Goal: Book appointment/travel/reservation

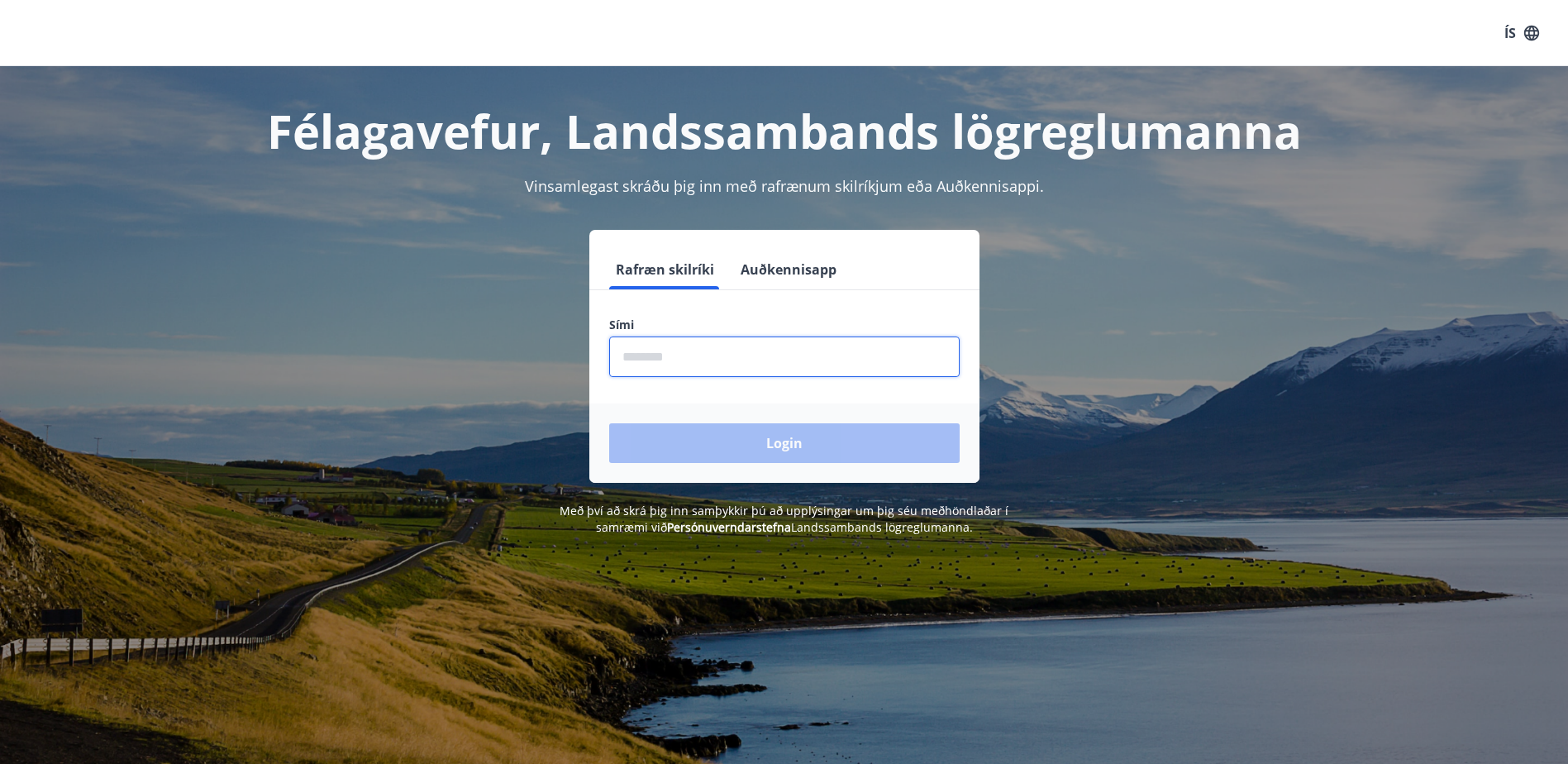
click at [635, 358] on input "phone" at bounding box center [784, 356] width 350 height 41
type input "********"
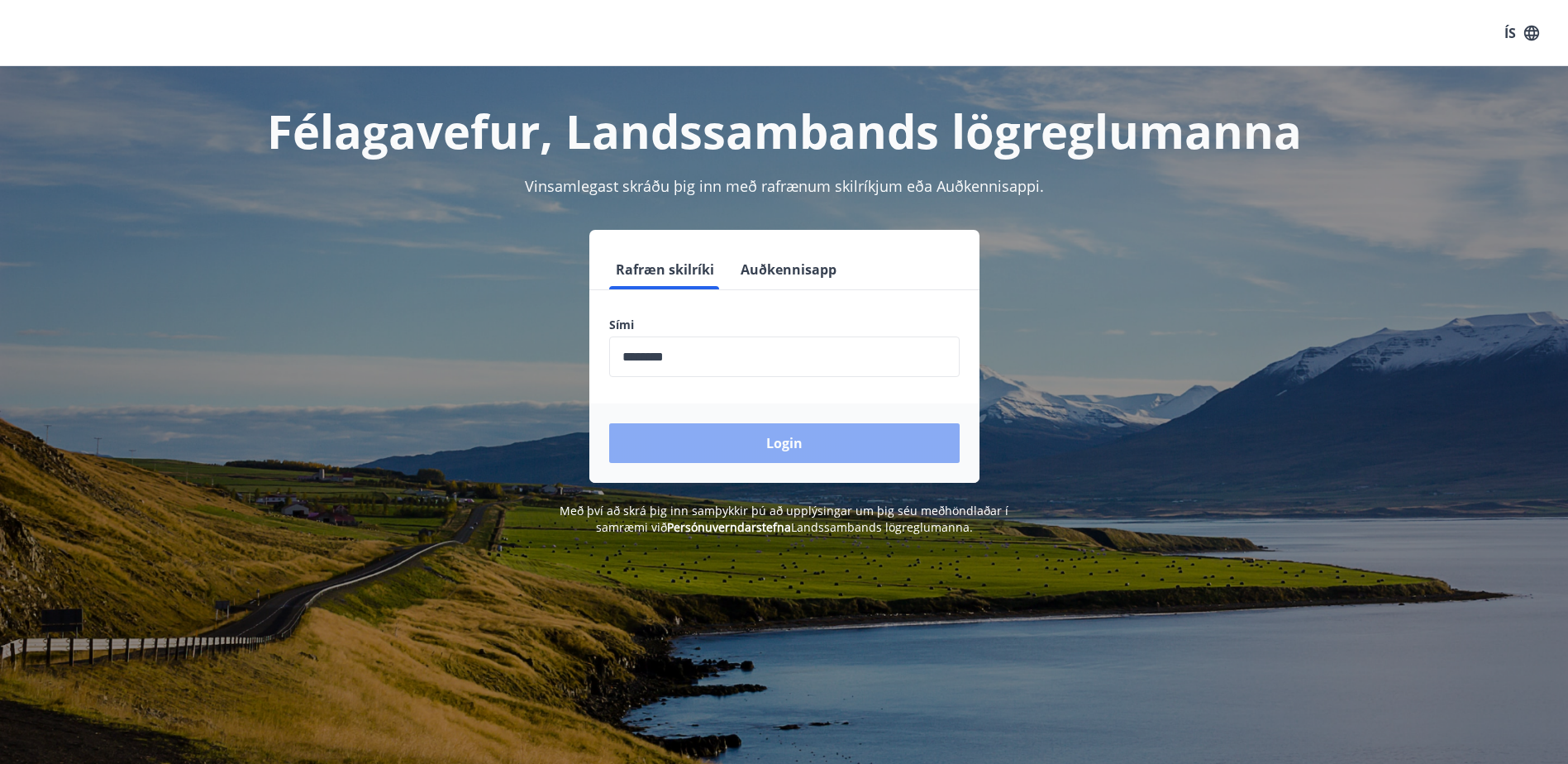
click at [667, 434] on button "Login" at bounding box center [784, 443] width 350 height 40
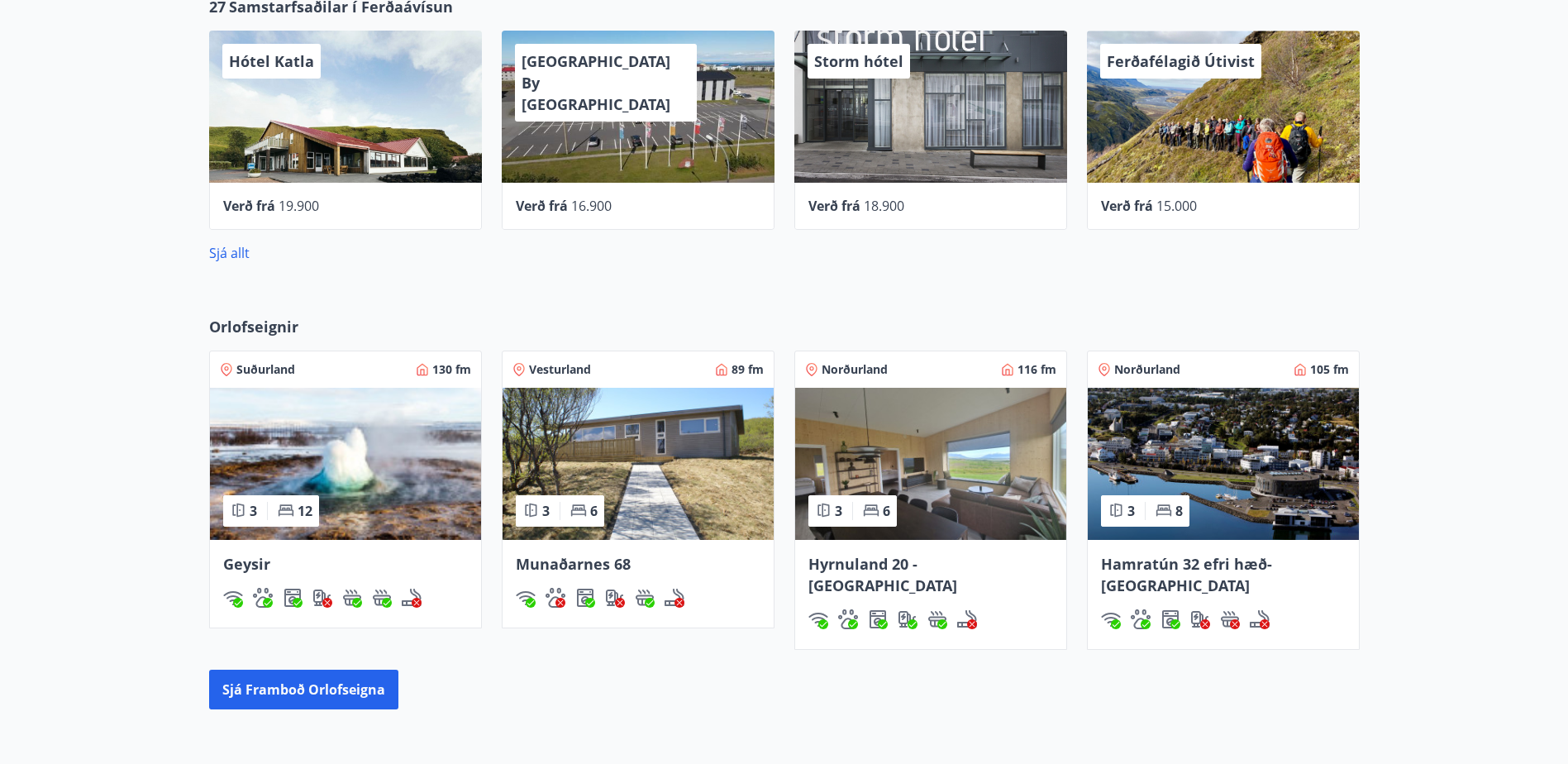
scroll to position [882, 0]
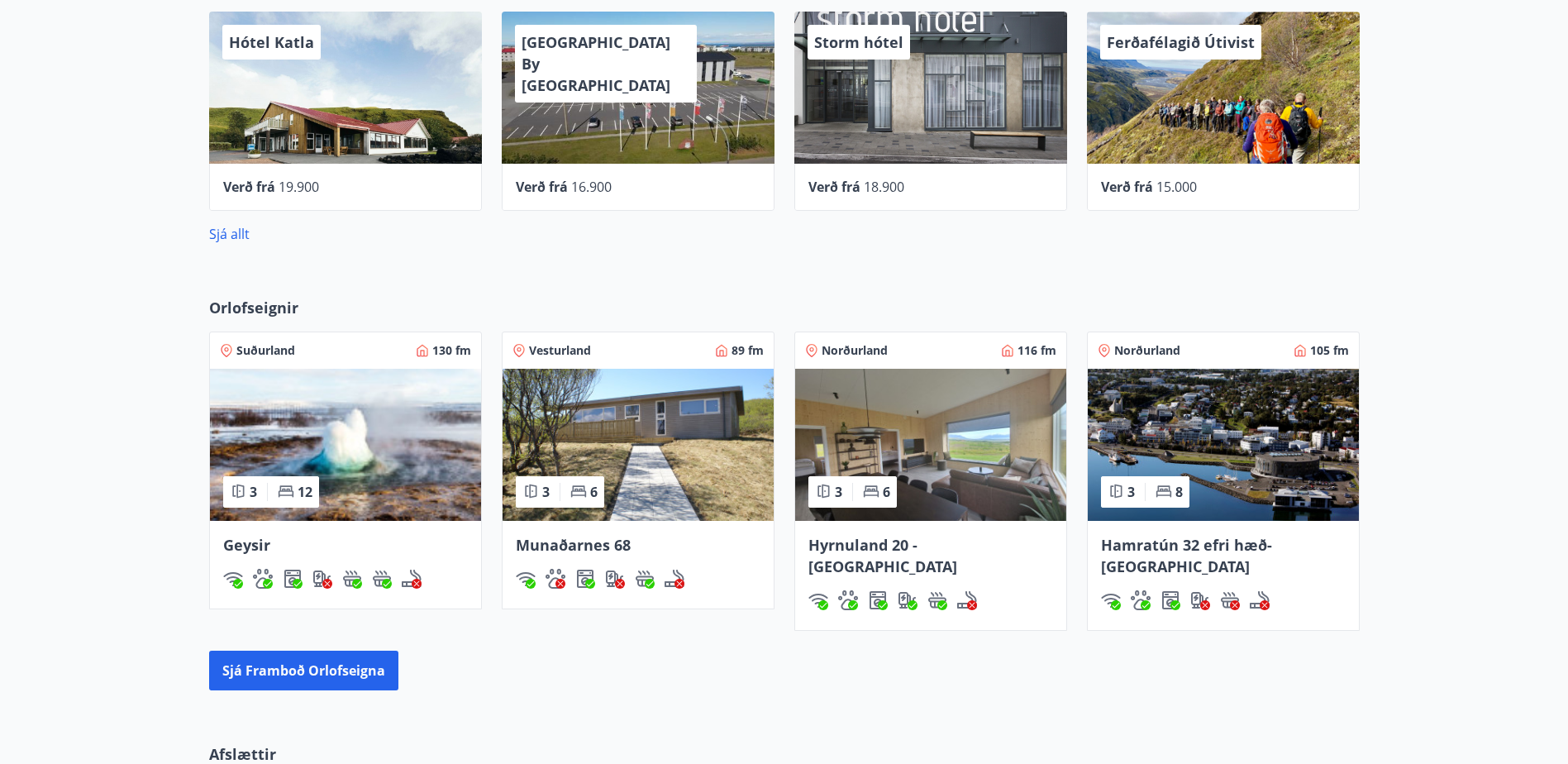
click at [268, 349] on span "Suðurland" at bounding box center [266, 350] width 59 height 16
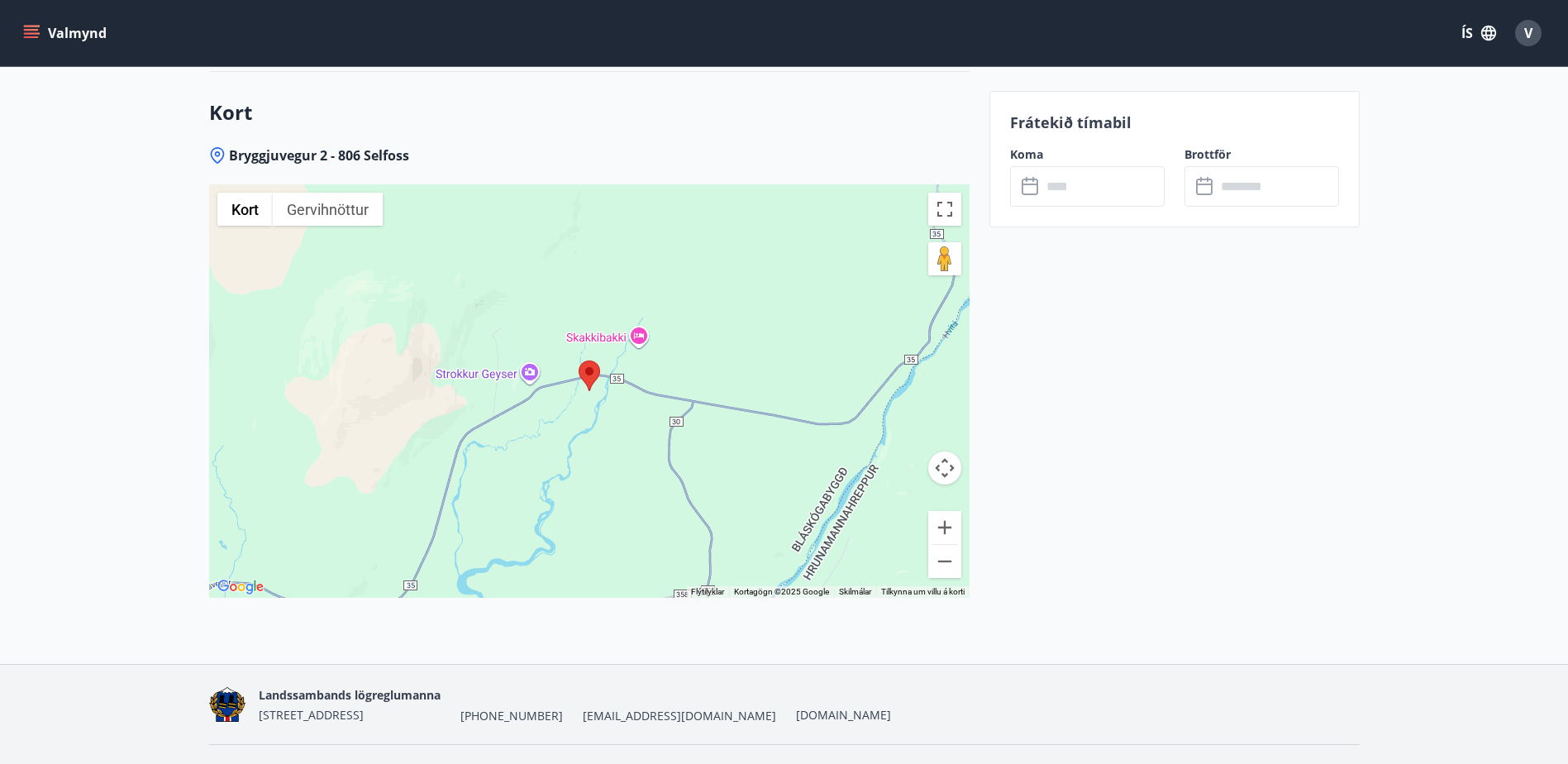
scroll to position [2371, 0]
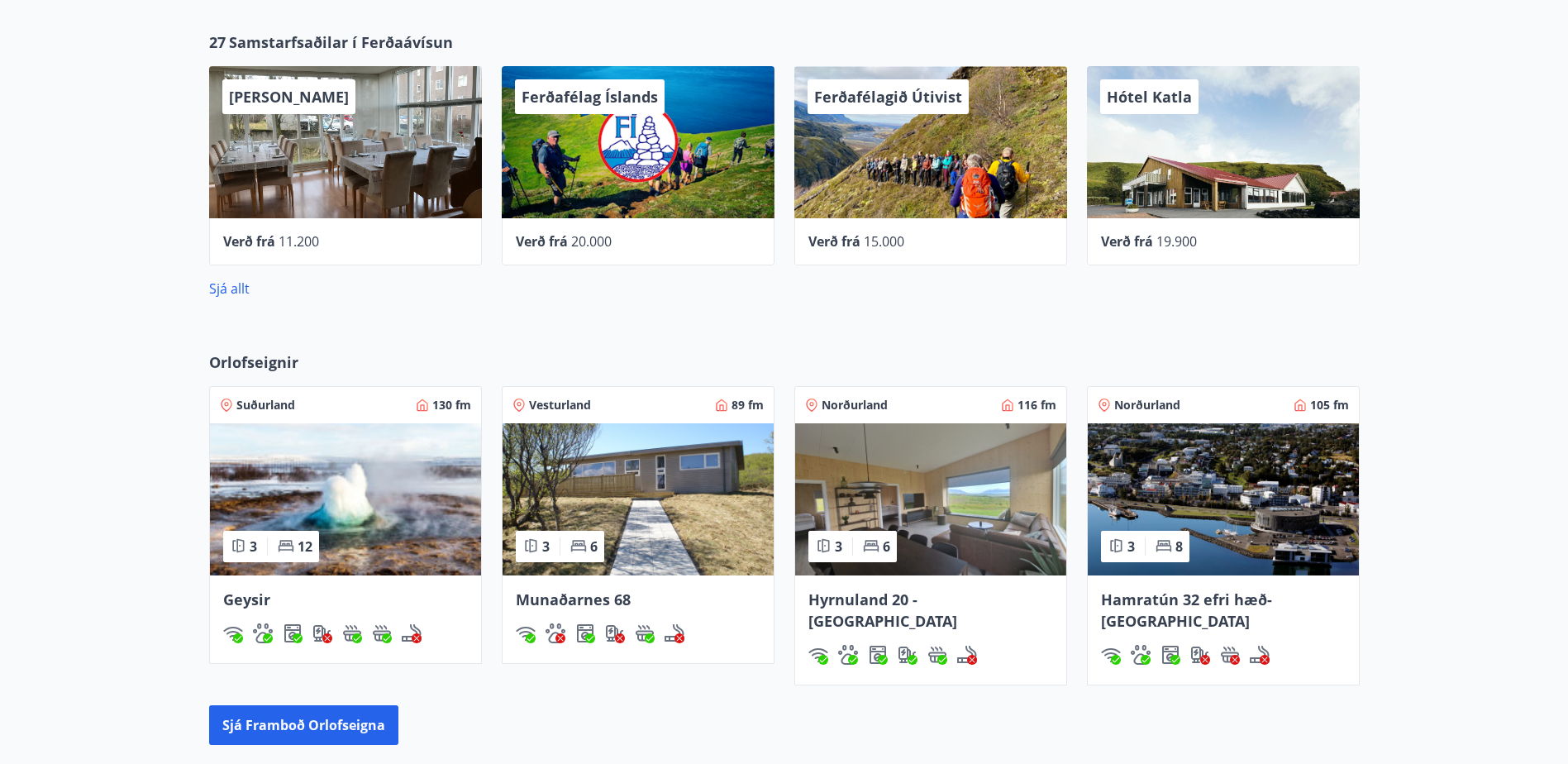
scroll to position [810, 0]
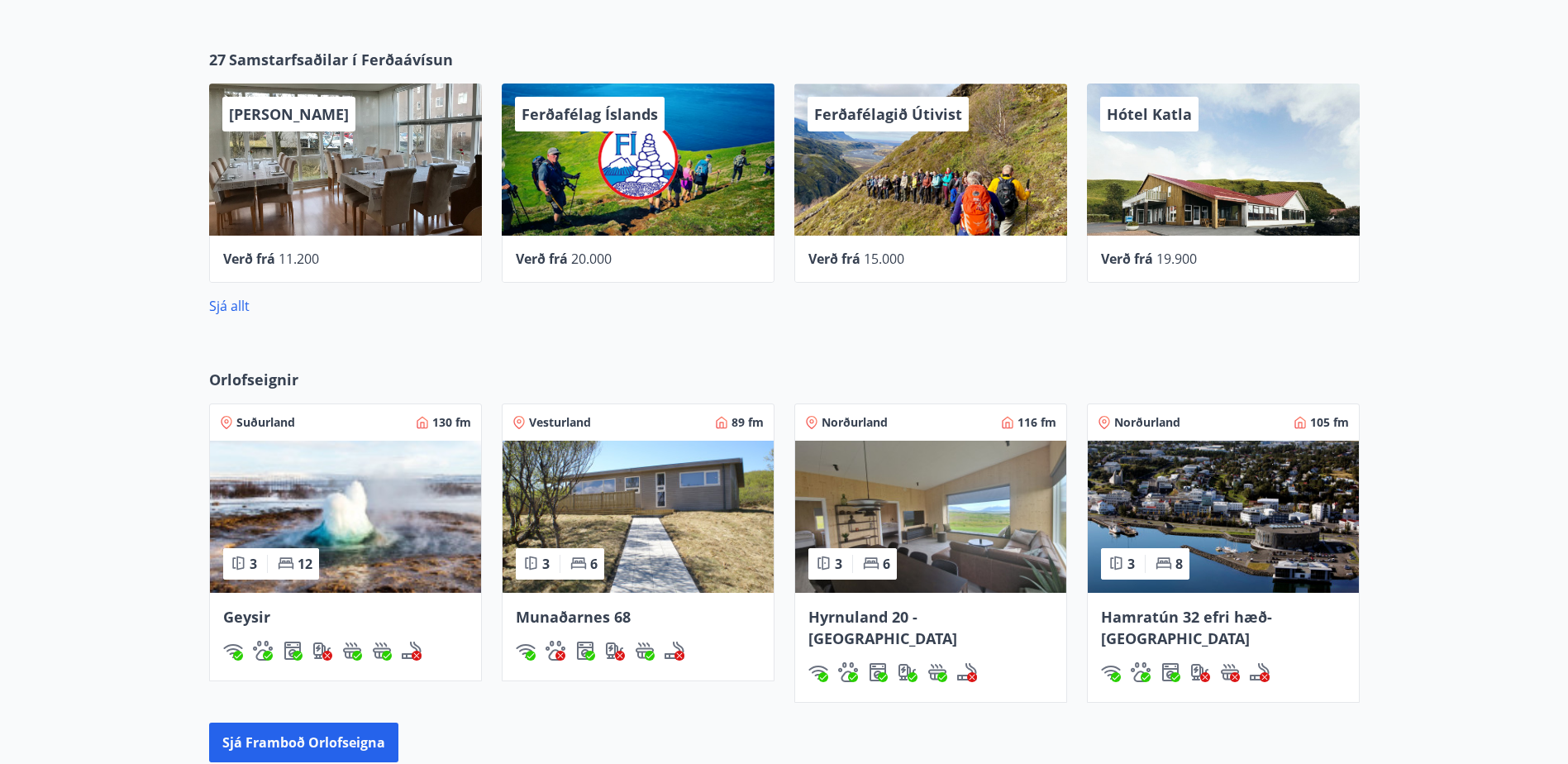
click at [271, 421] on span "Suðurland" at bounding box center [266, 422] width 59 height 16
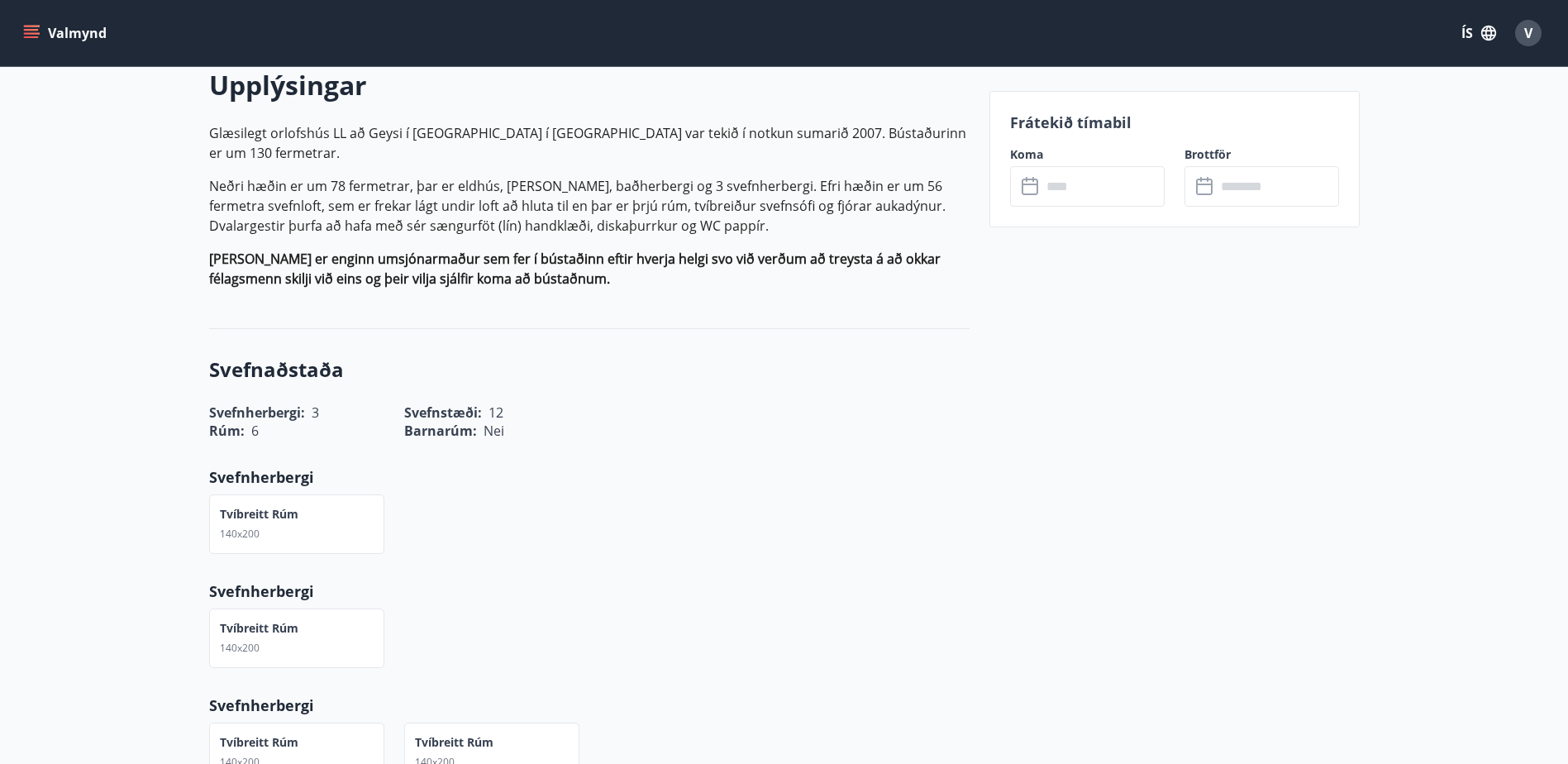
scroll to position [330, 0]
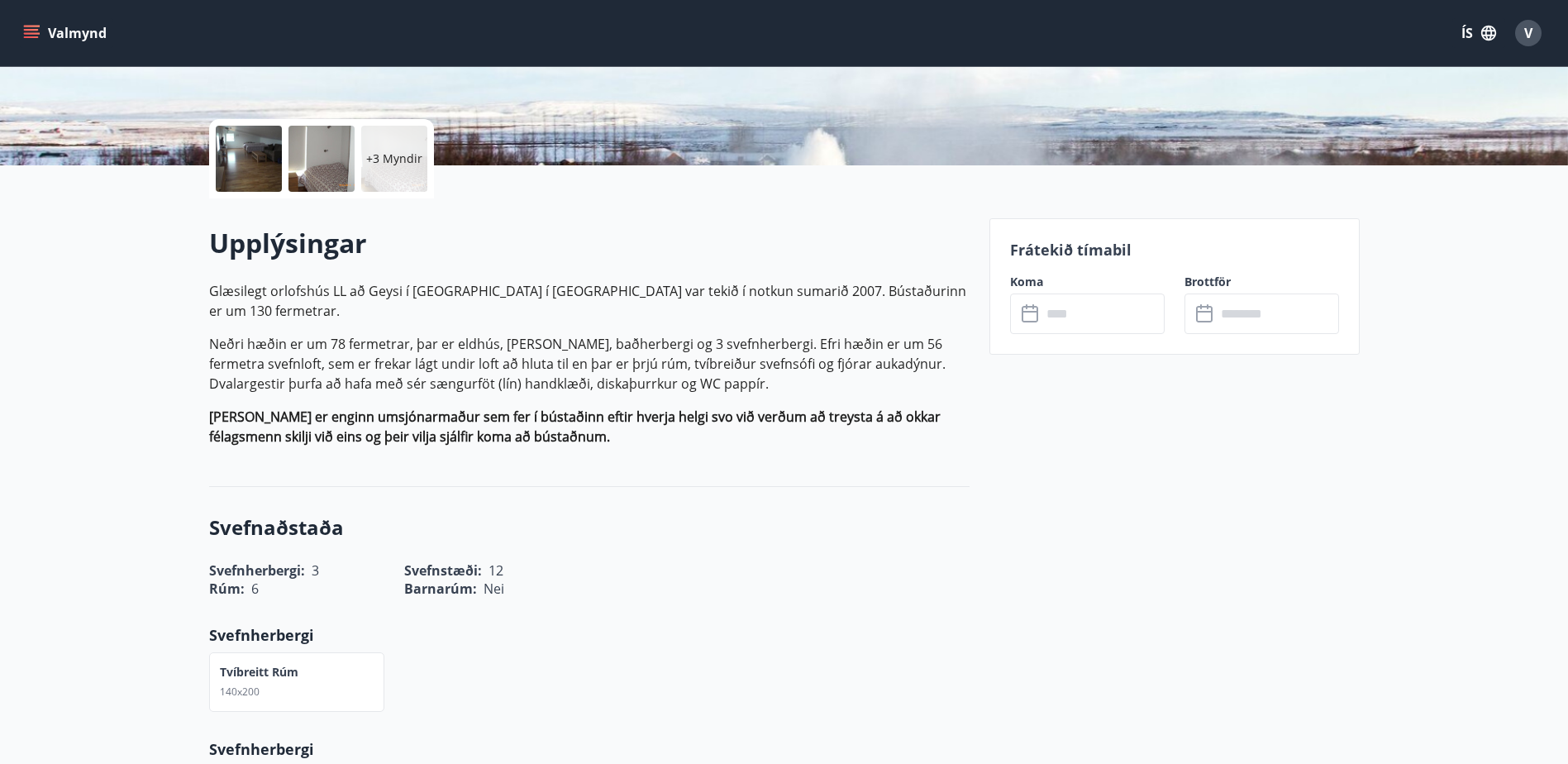
click at [1045, 310] on input "text" at bounding box center [1103, 313] width 123 height 41
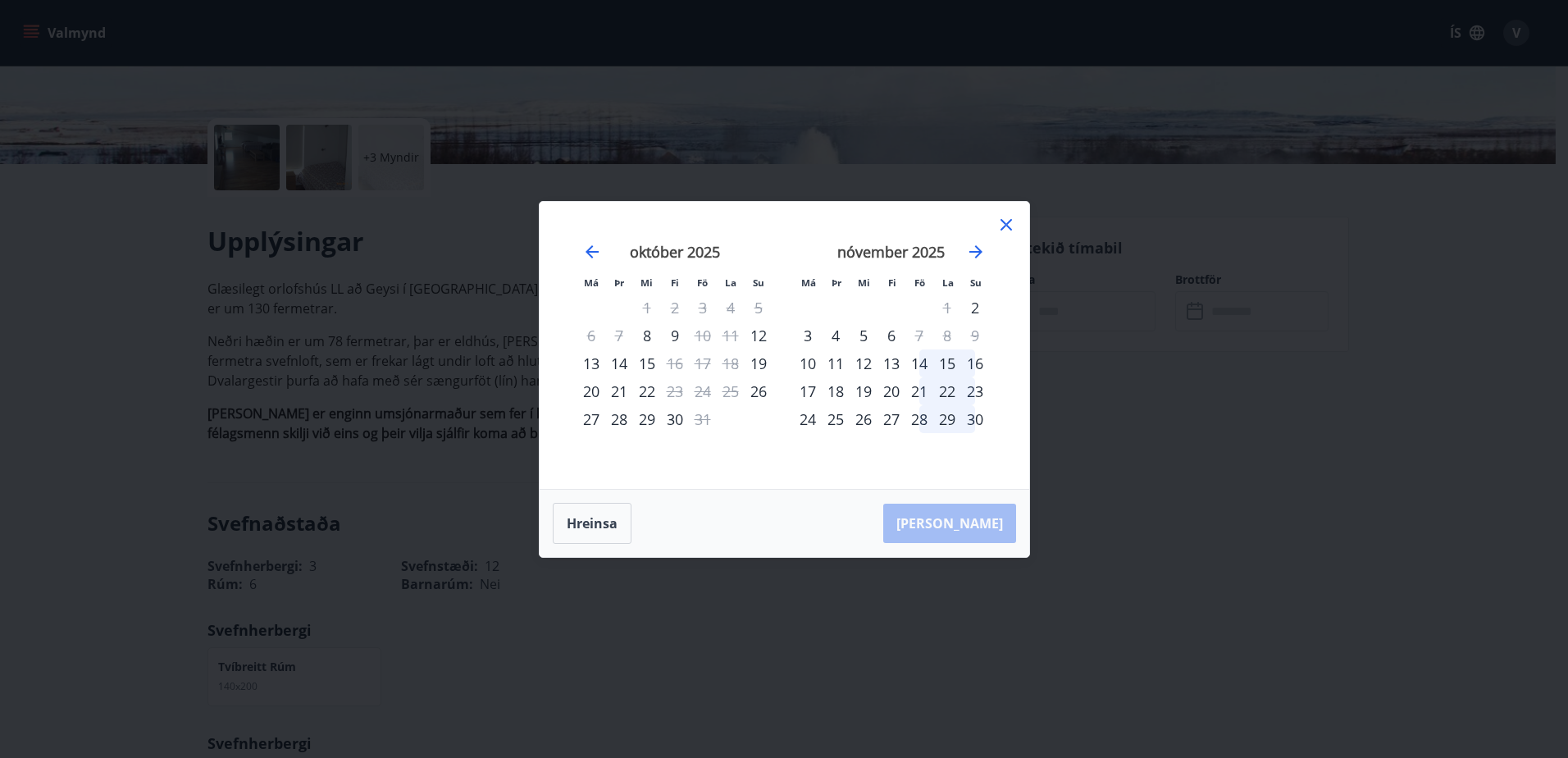
click at [1003, 221] on icon at bounding box center [1005, 225] width 11 height 11
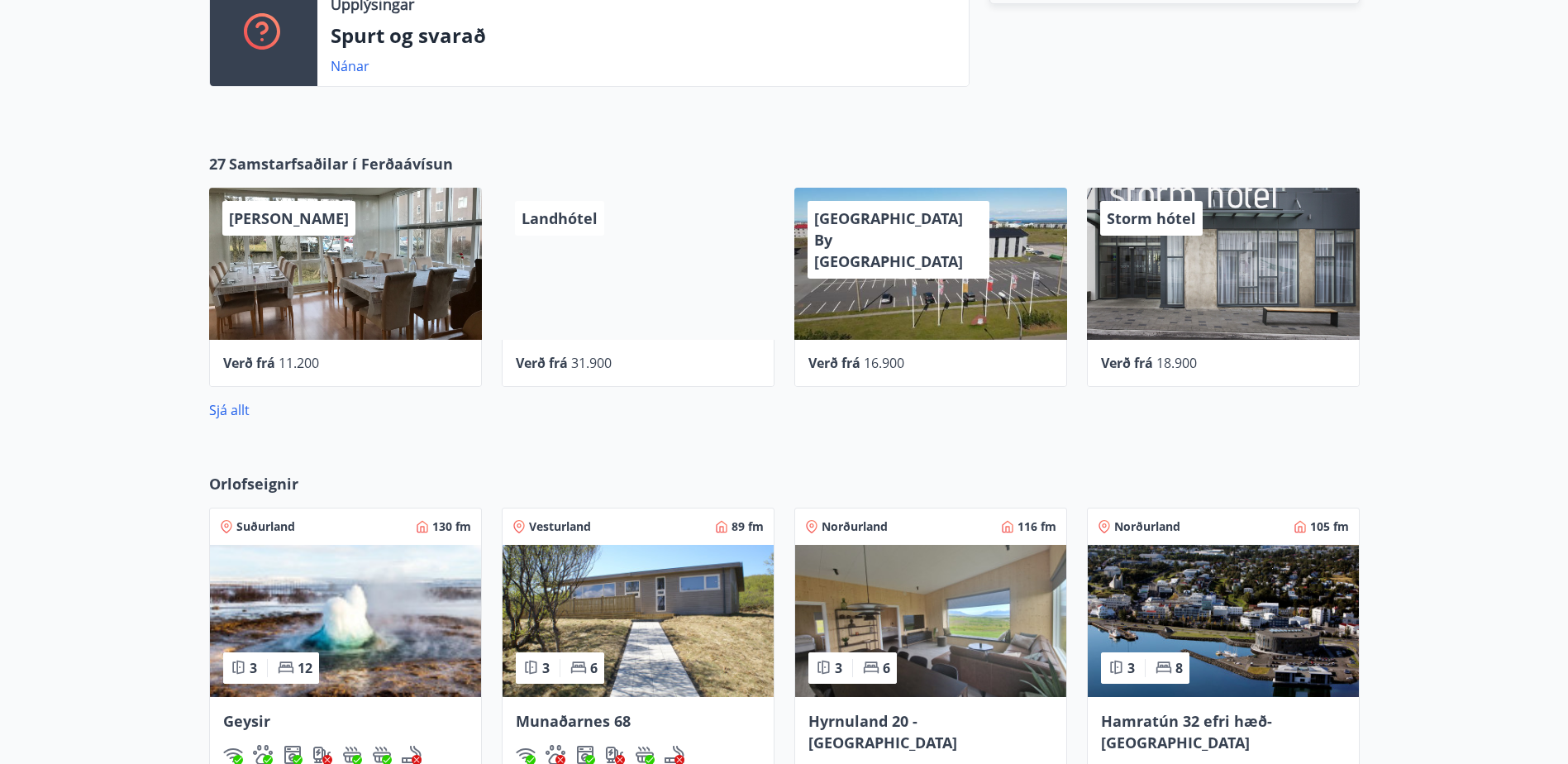
scroll to position [702, 0]
